Goal: Task Accomplishment & Management: Manage account settings

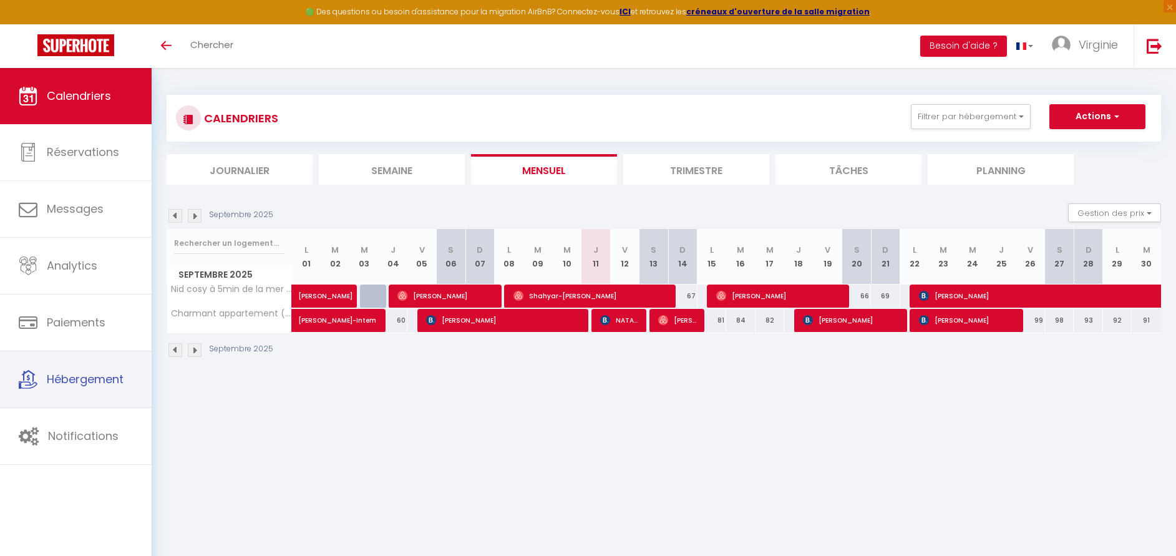
click at [78, 380] on span "Hébergement" at bounding box center [85, 379] width 77 height 16
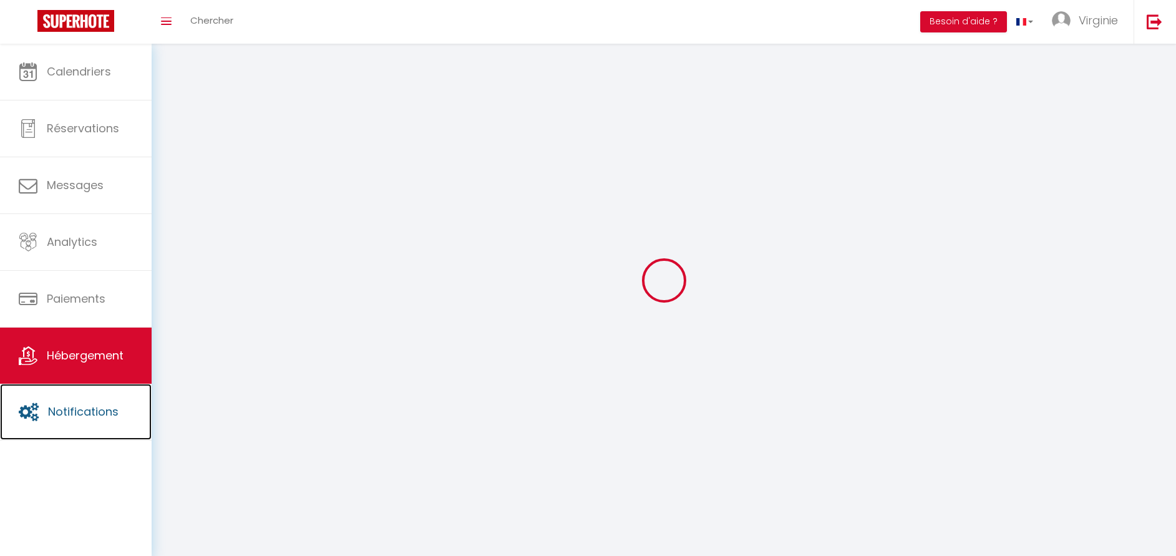
click at [73, 413] on link "Notifications" at bounding box center [76, 412] width 152 height 56
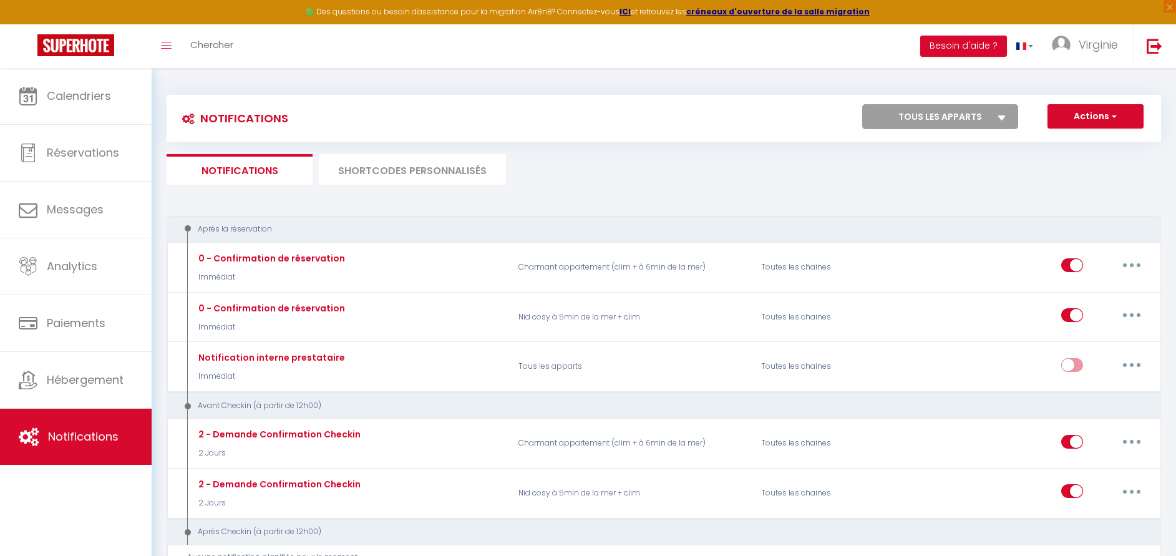
select select
checkbox input "false"
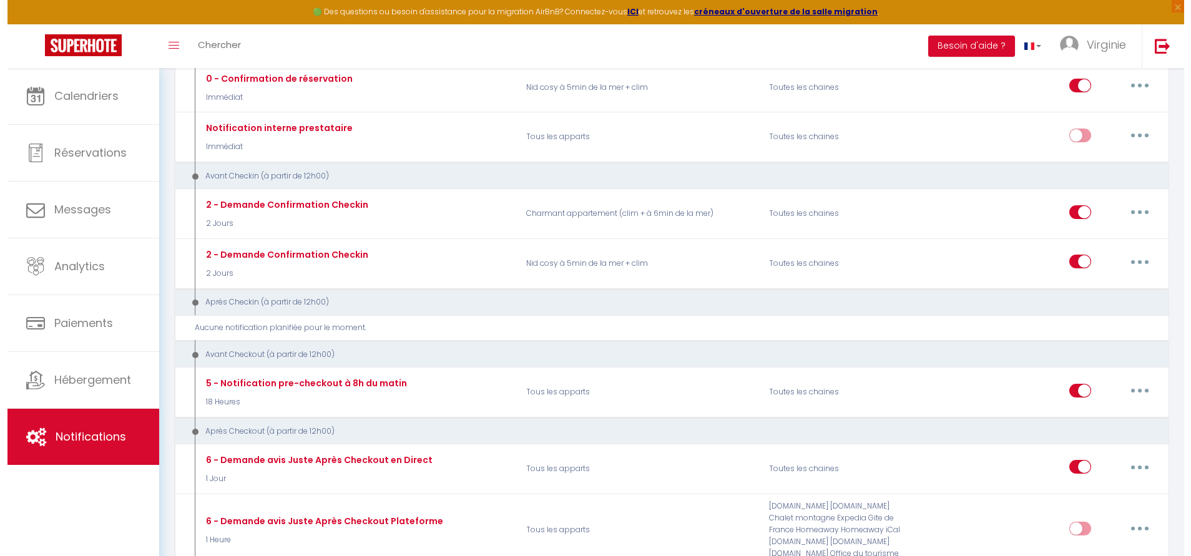
scroll to position [230, 0]
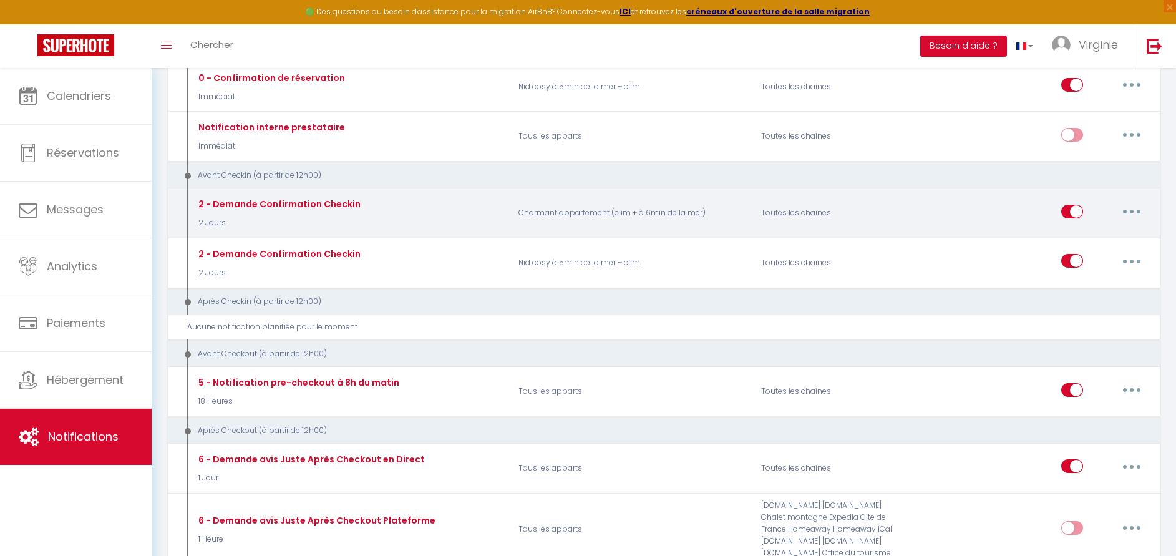
click at [1124, 209] on button "button" at bounding box center [1132, 212] width 35 height 20
click at [1073, 232] on link "Editer" at bounding box center [1099, 239] width 92 height 21
type input "2 - Demande Confirmation Checkin"
select select "2 Jours"
select select "if_booking_is_paid"
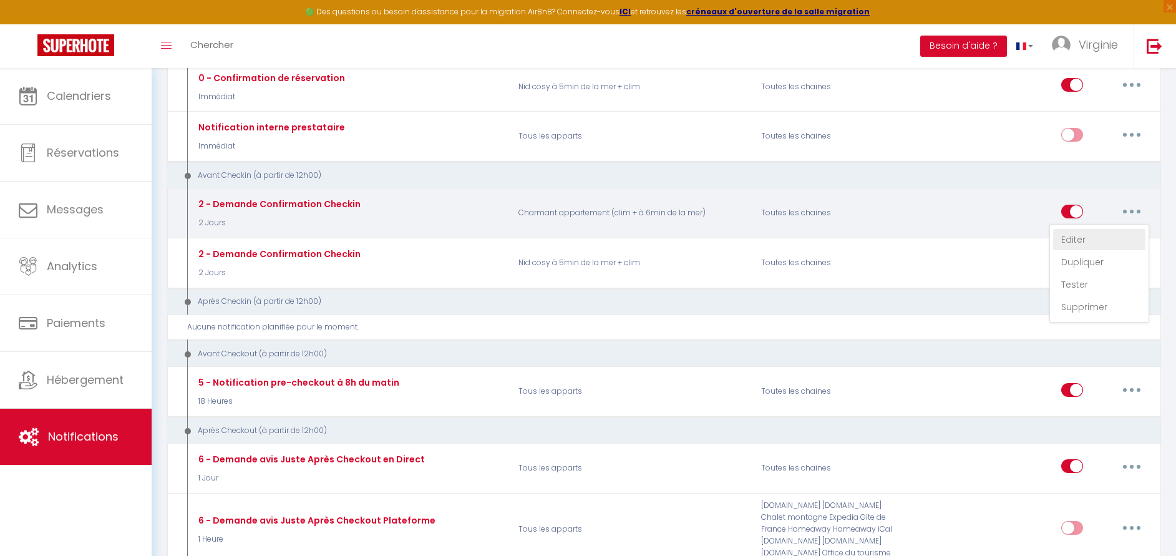
checkbox input "true"
checkbox input "false"
radio input "true"
type input "Procédure pour le checkin - [RENTAL:NAME]"
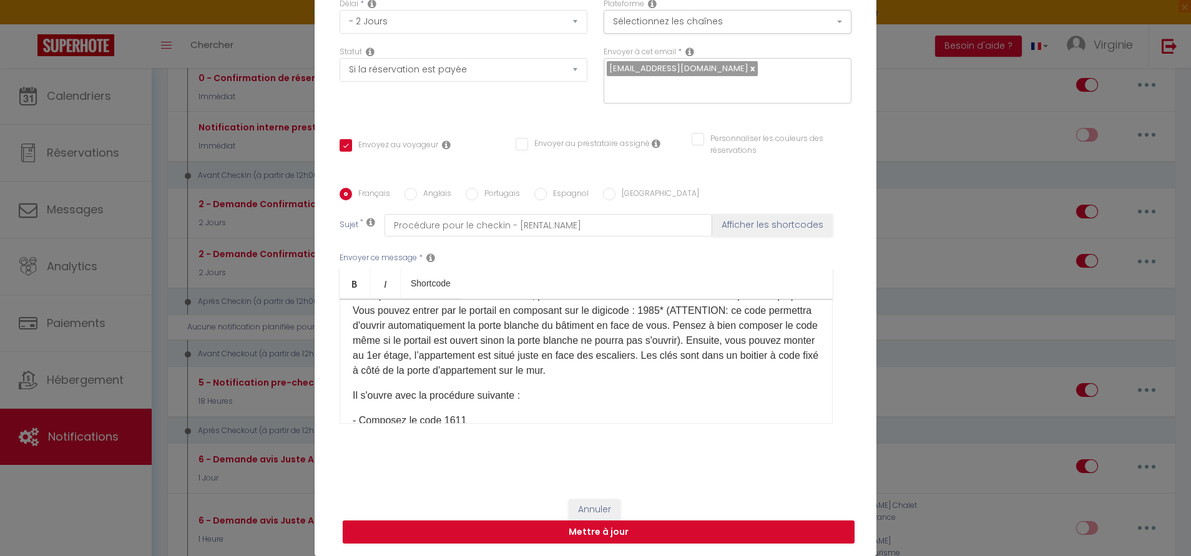
scroll to position [129, 0]
click at [920, 141] on div "Modifier la notification × Titre * 2 - Demande Confirmation Checkin Pour cet hé…" at bounding box center [595, 278] width 1191 height 556
click at [657, 539] on button "Mettre à jour" at bounding box center [599, 532] width 512 height 24
checkbox input "true"
checkbox input "false"
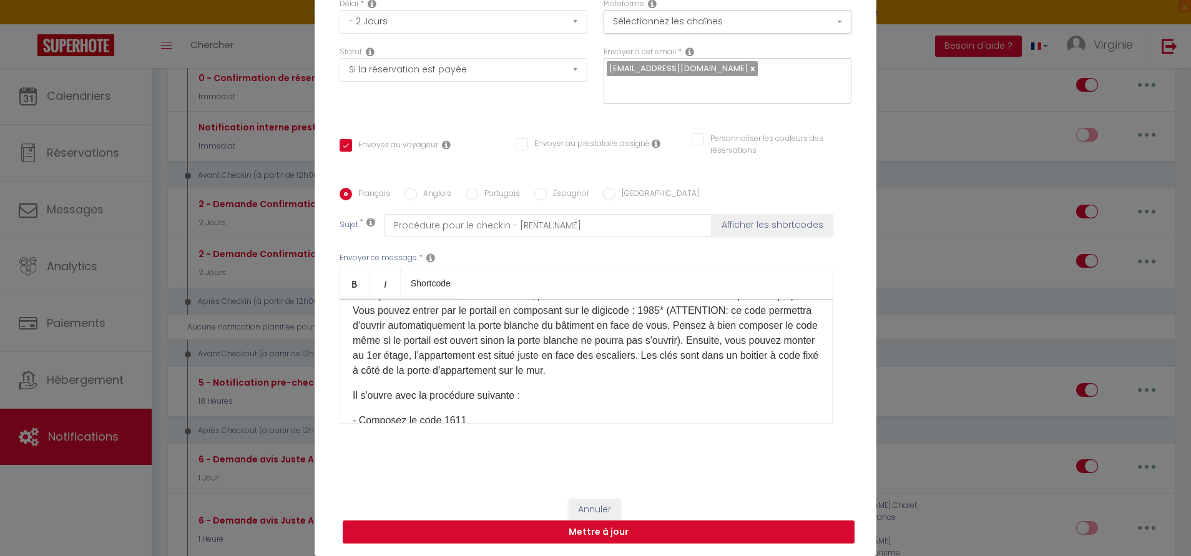
checkbox input "false"
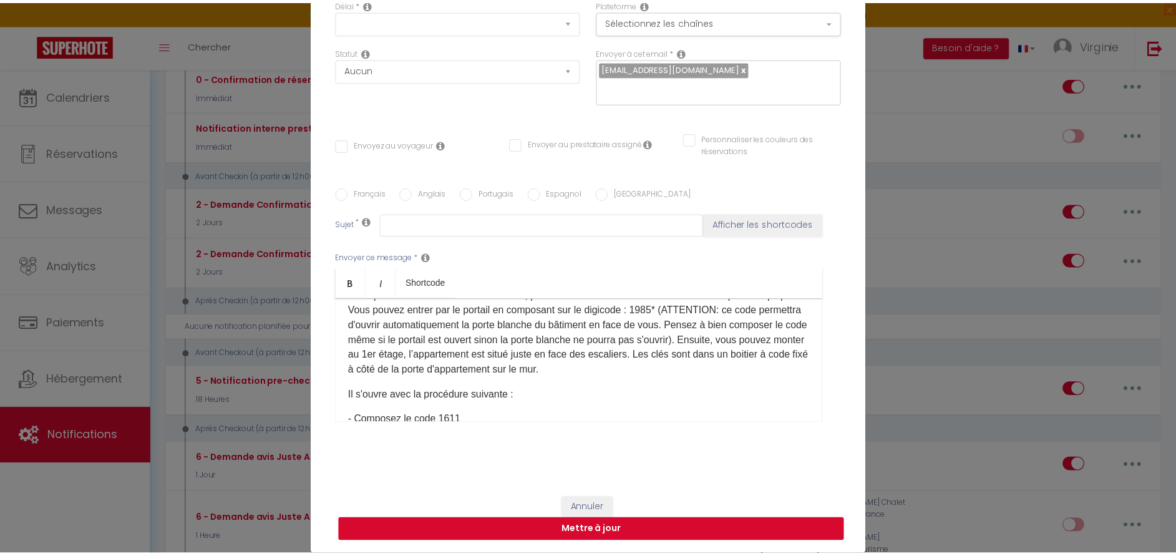
scroll to position [0, 0]
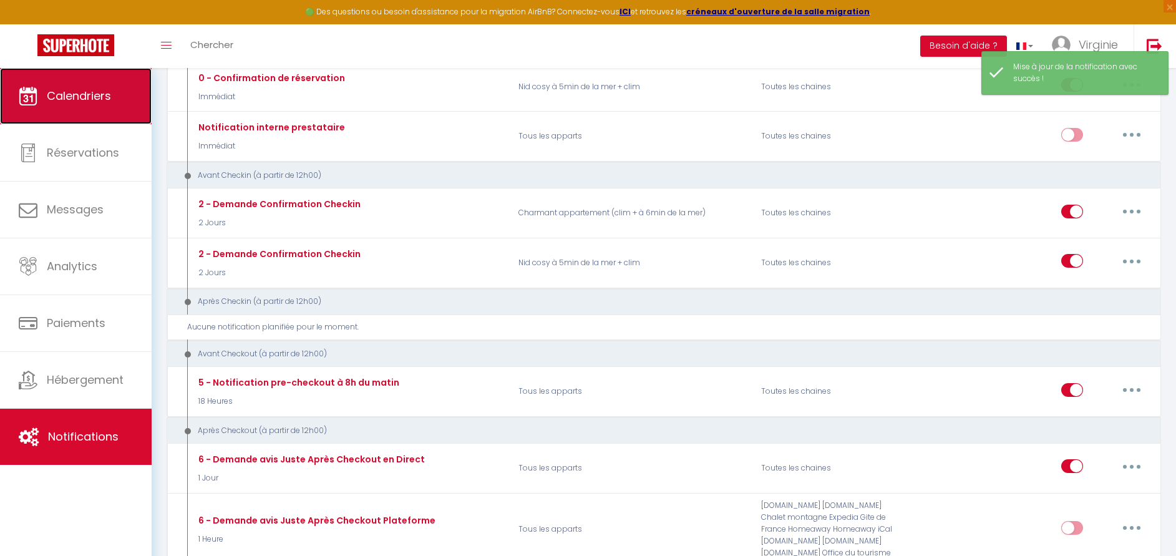
click at [62, 92] on span "Calendriers" at bounding box center [79, 96] width 64 height 16
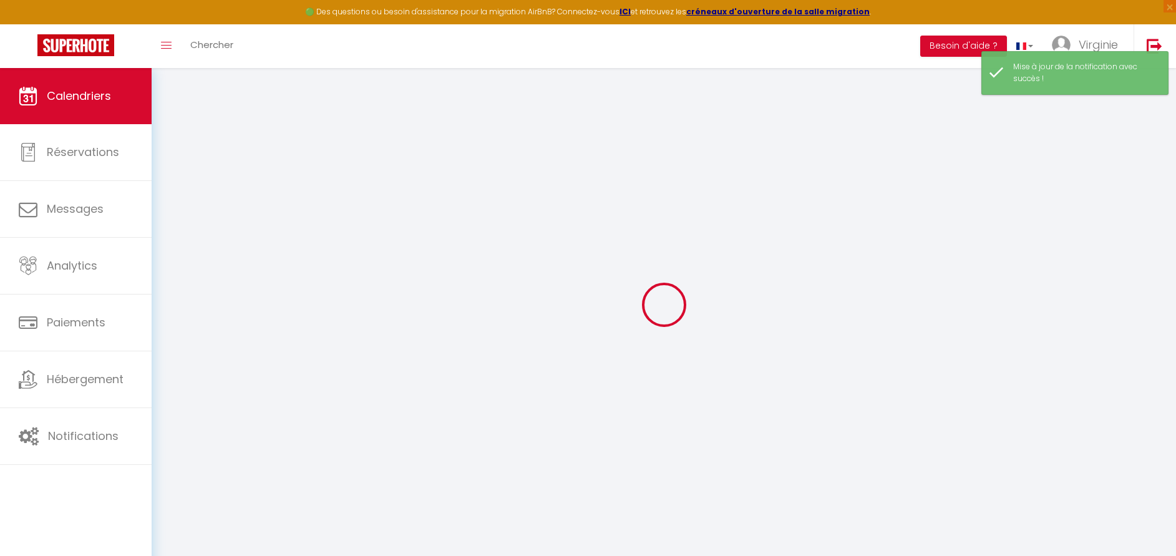
select select
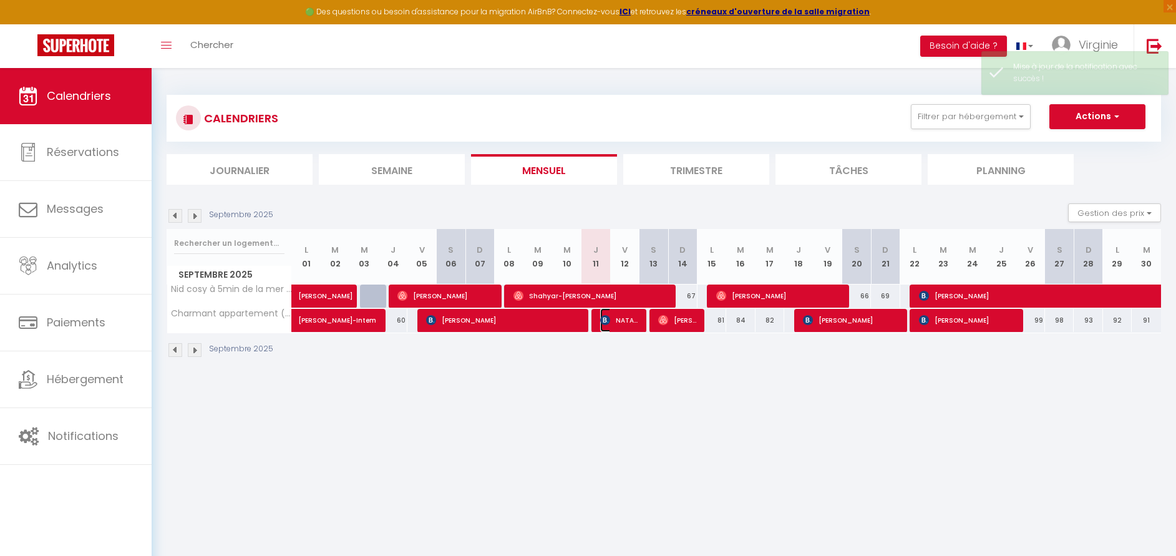
click at [618, 325] on span "NATASCIA SCIOLTI" at bounding box center [619, 320] width 38 height 24
select select "OK"
select select "KO"
select select "0"
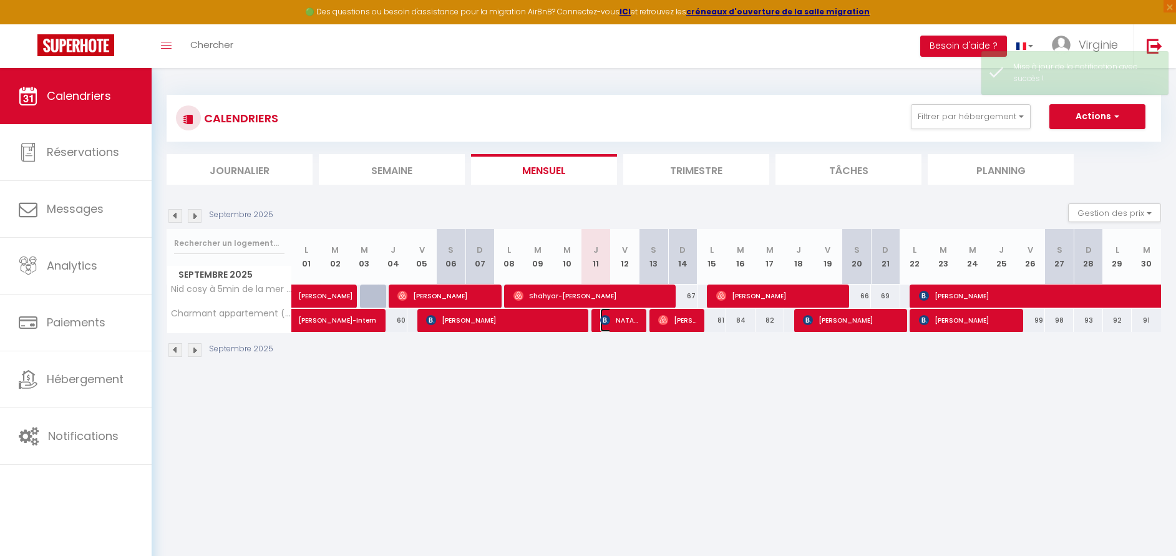
select select "1"
select select
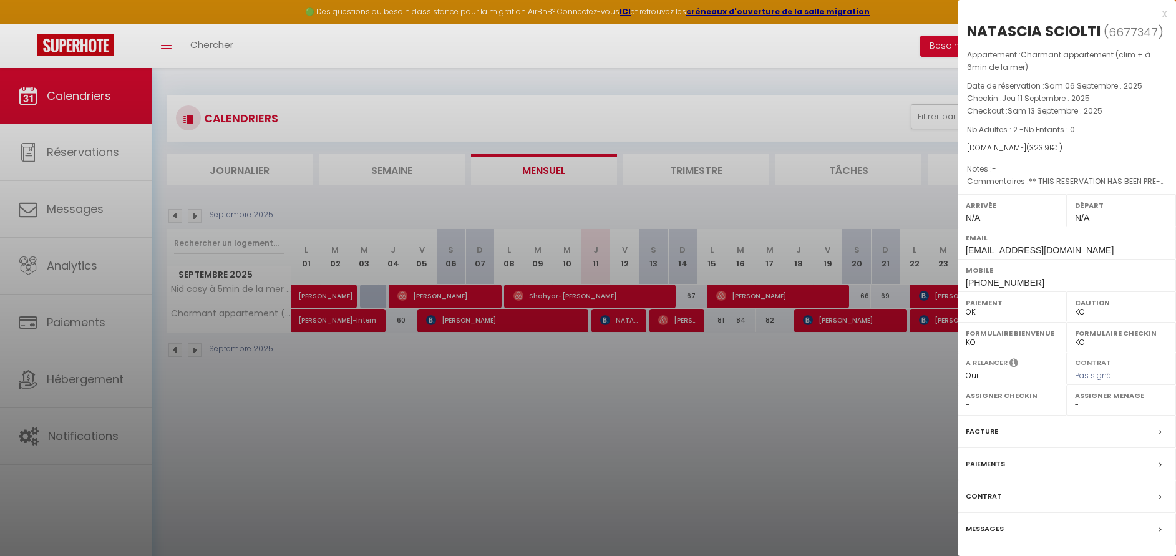
click at [991, 523] on label "Messages" at bounding box center [985, 528] width 38 height 13
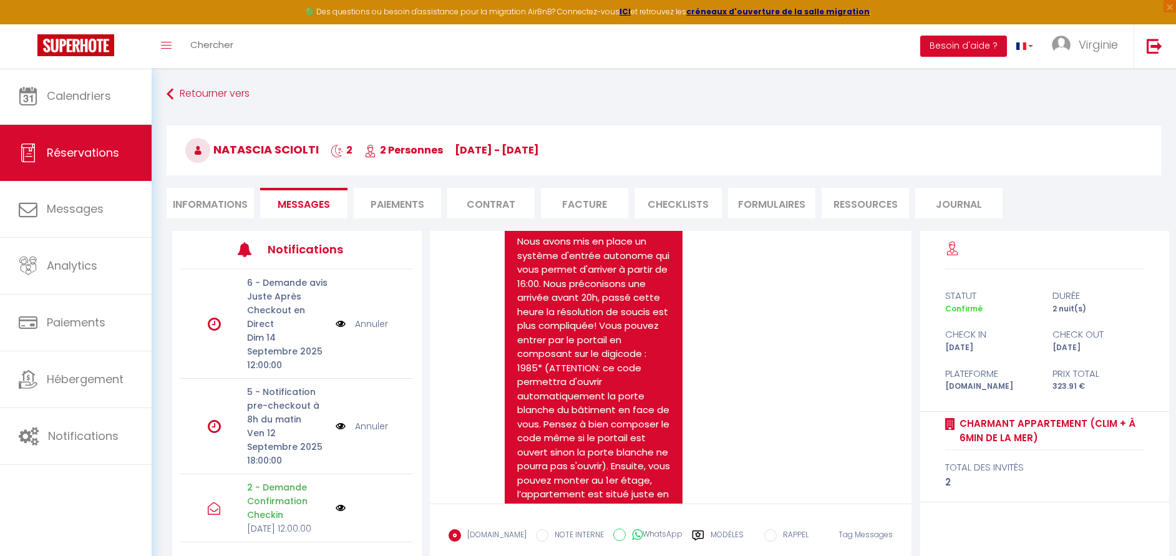
scroll to position [1461, 0]
